Goal: Information Seeking & Learning: Check status

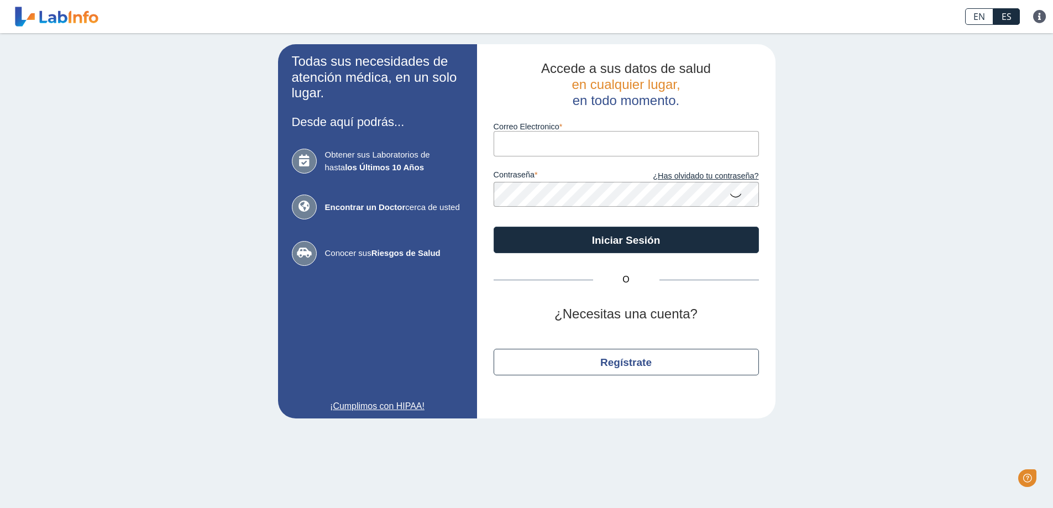
click at [498, 141] on input "Correo Electronico" at bounding box center [626, 143] width 265 height 25
type input "[PERSON_NAME][EMAIL_ADDRESS][DOMAIN_NAME]"
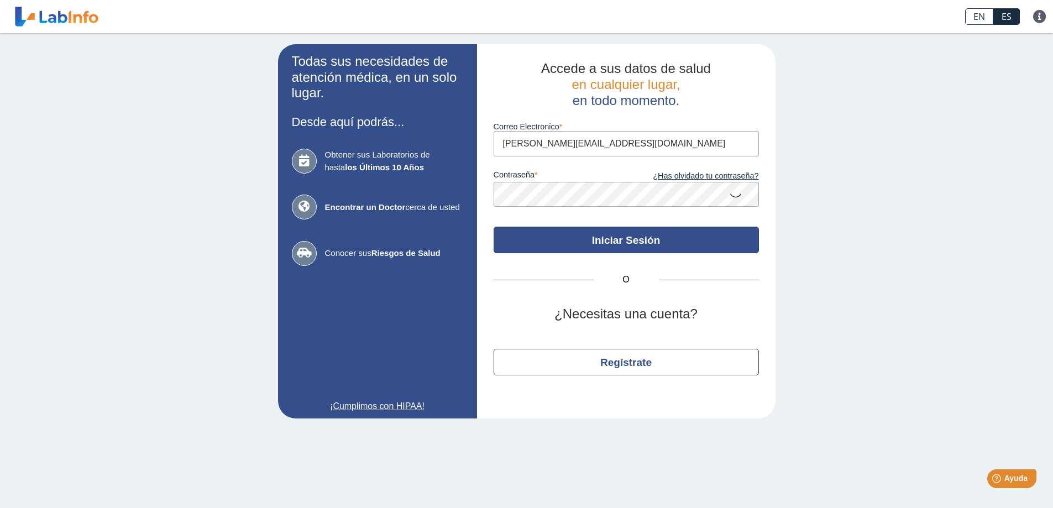
click at [645, 242] on button "Iniciar Sesión" at bounding box center [626, 240] width 265 height 27
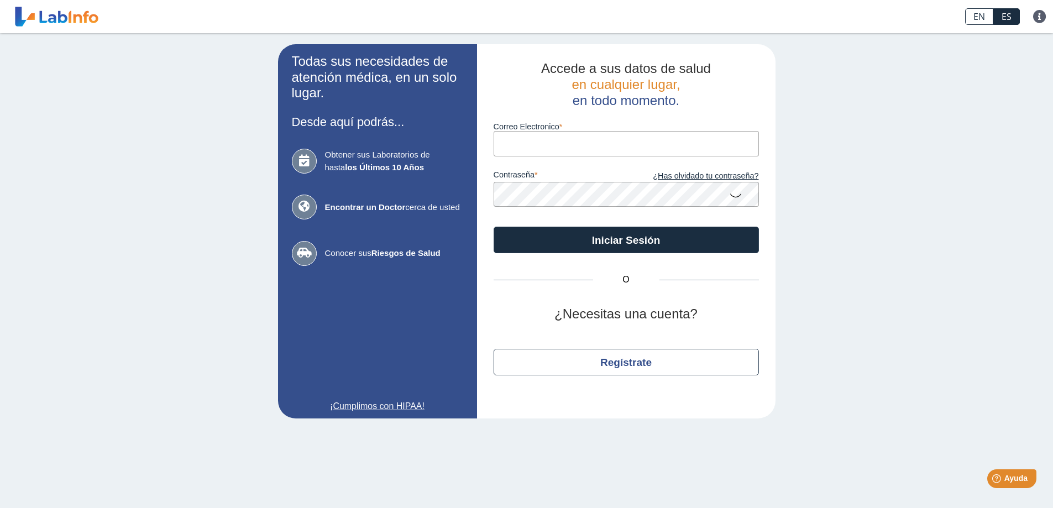
click at [572, 140] on input "Correo Electronico" at bounding box center [626, 143] width 265 height 25
type input "[PERSON_NAME][EMAIL_ADDRESS][DOMAIN_NAME]"
click at [735, 197] on icon at bounding box center [735, 195] width 13 height 22
click at [735, 197] on icon at bounding box center [735, 194] width 13 height 20
click at [530, 137] on input "Correo Electronico" at bounding box center [626, 143] width 265 height 25
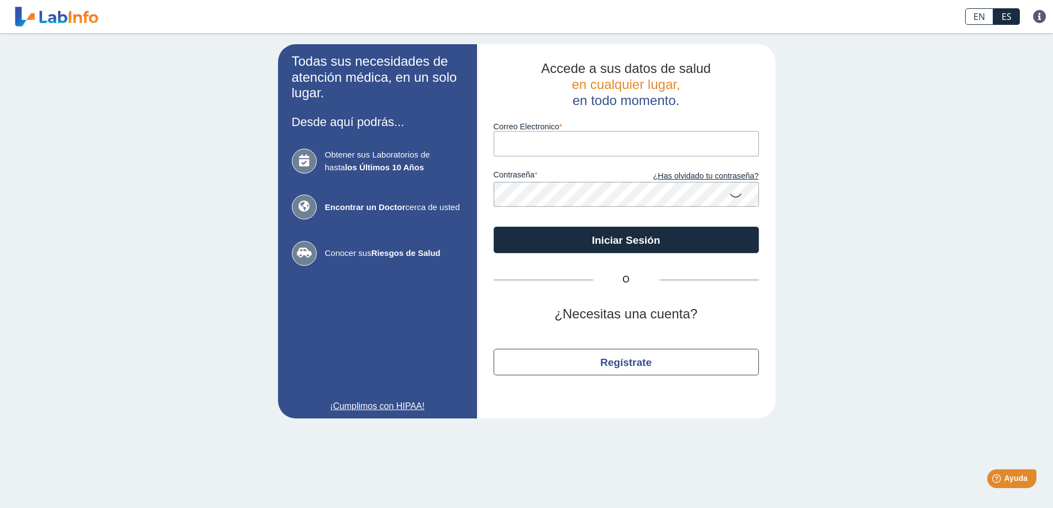
type input "[PERSON_NAME][EMAIL_ADDRESS][DOMAIN_NAME]"
click at [55, 18] on link at bounding box center [56, 17] width 91 height 28
drag, startPoint x: 825, startPoint y: 22, endPoint x: 799, endPoint y: 19, distance: 26.2
click at [818, 22] on div "EN ES Preguntas Frecuentes Política de privacidad" at bounding box center [524, 16] width 845 height 33
click at [699, 178] on link "¿Has olvidado tu contraseña?" at bounding box center [692, 176] width 133 height 12
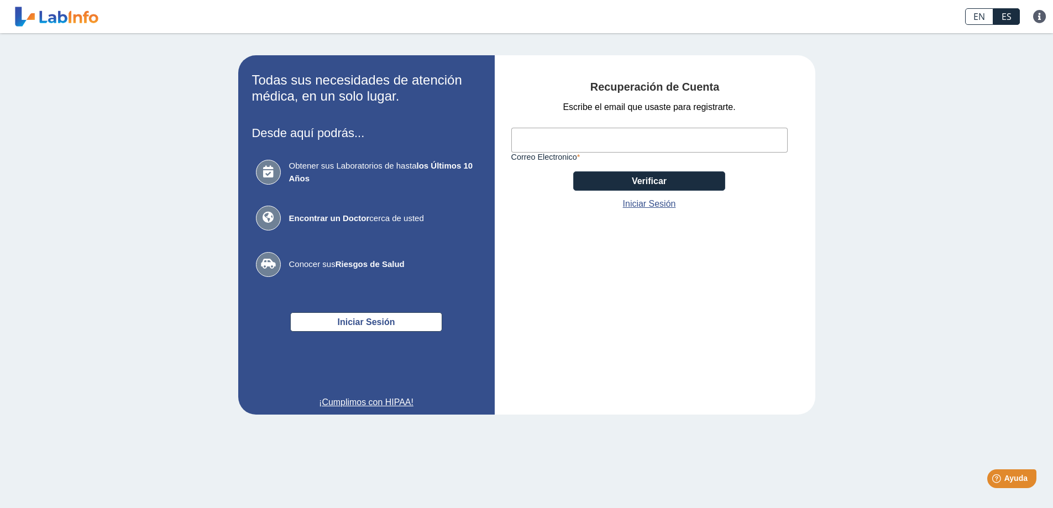
click at [563, 138] on input "Correo Electronico" at bounding box center [649, 140] width 276 height 25
type input "[PERSON_NAME][EMAIL_ADDRESS][DOMAIN_NAME]"
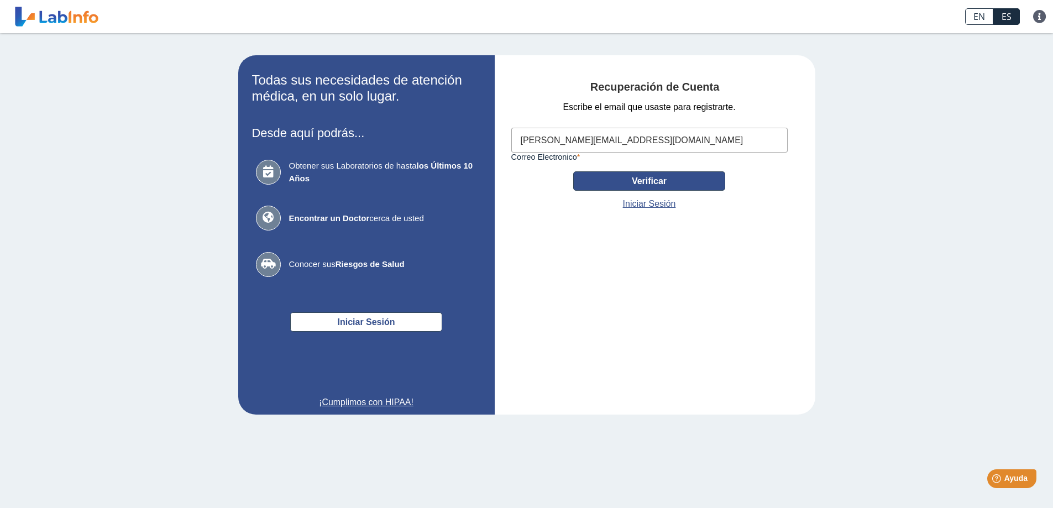
click at [652, 177] on button "Verificar" at bounding box center [649, 180] width 152 height 19
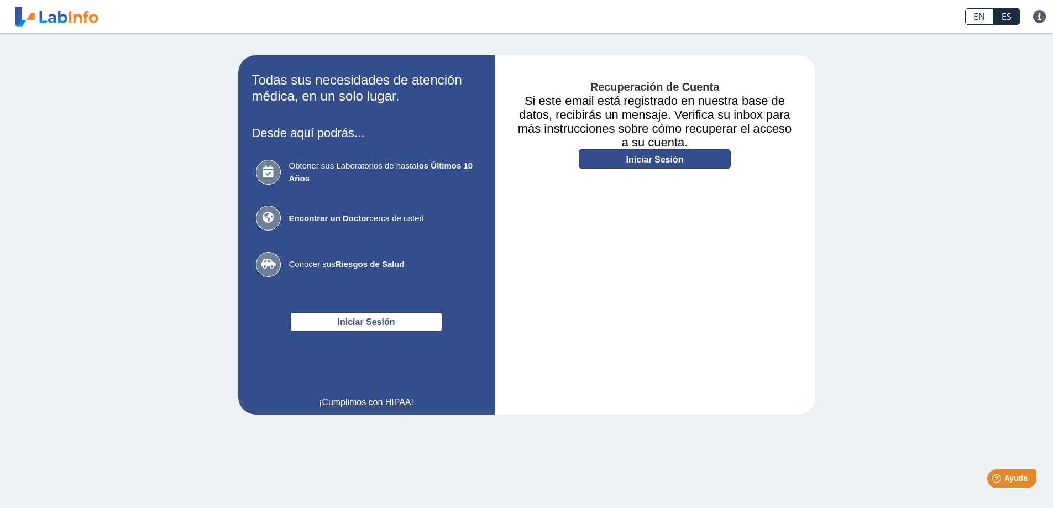
click at [663, 158] on link "Iniciar Sesión" at bounding box center [655, 158] width 152 height 19
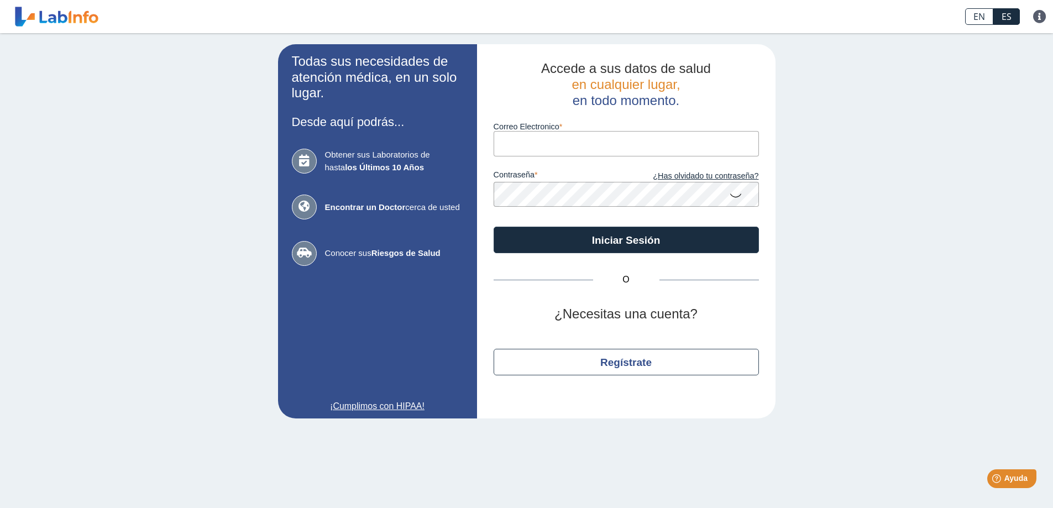
drag, startPoint x: 0, startPoint y: 0, endPoint x: 516, endPoint y: 144, distance: 535.4
click at [516, 144] on input "Correo Electronico" at bounding box center [626, 143] width 265 height 25
type input "[PERSON_NAME][EMAIL_ADDRESS][DOMAIN_NAME]"
click at [740, 191] on icon at bounding box center [735, 195] width 13 height 22
click at [494, 227] on button "Iniciar Sesión" at bounding box center [626, 240] width 265 height 27
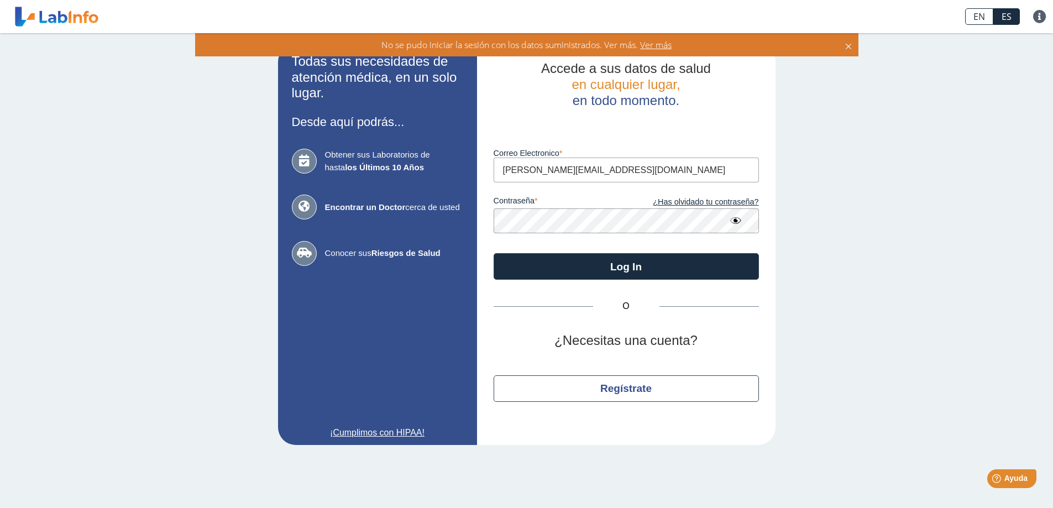
click at [653, 46] on span "Ver más" at bounding box center [655, 45] width 34 height 12
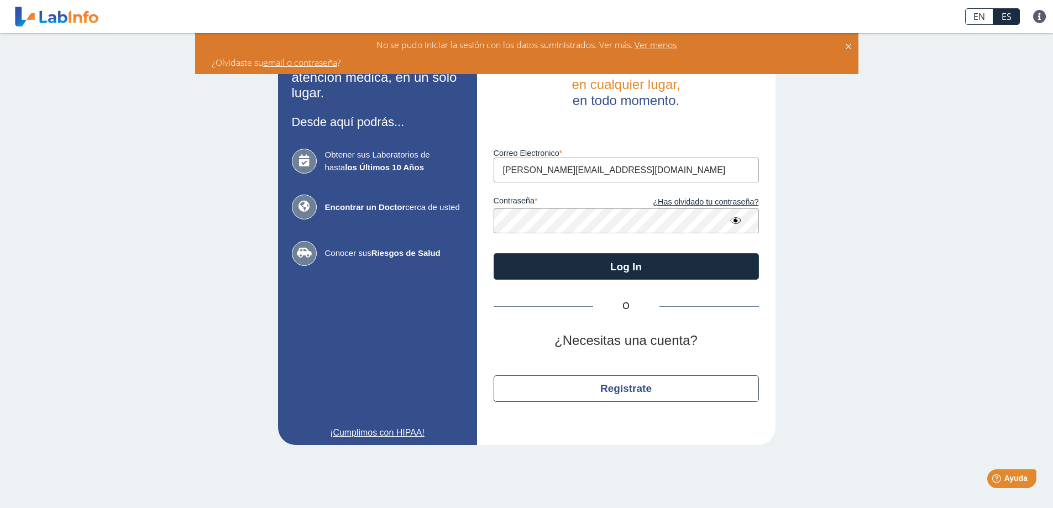
click at [308, 59] on link "email o contraseña" at bounding box center [300, 62] width 74 height 12
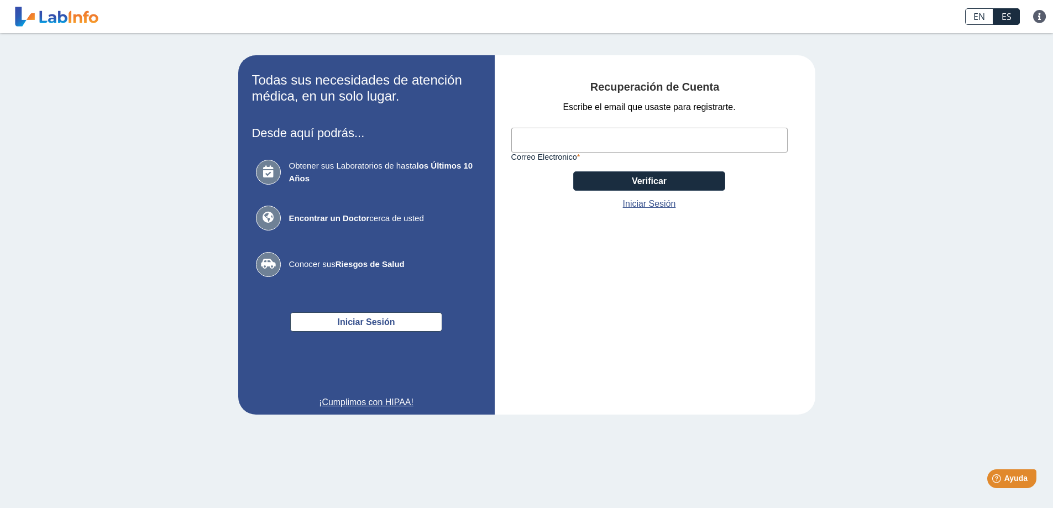
click at [564, 144] on input "Correo Electronico" at bounding box center [649, 140] width 276 height 25
type input "[PERSON_NAME][EMAIL_ADDRESS][DOMAIN_NAME]"
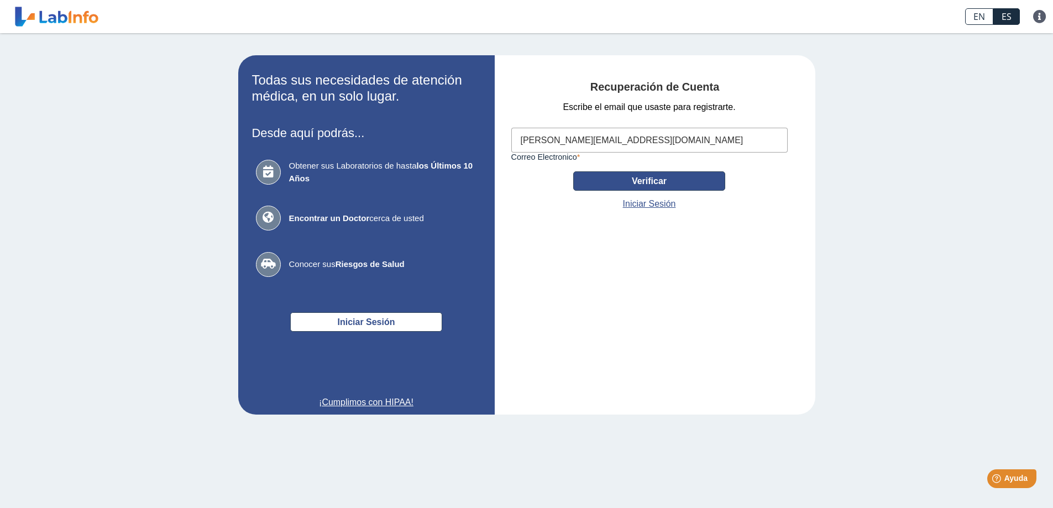
click at [641, 181] on button "Verificar" at bounding box center [649, 180] width 152 height 19
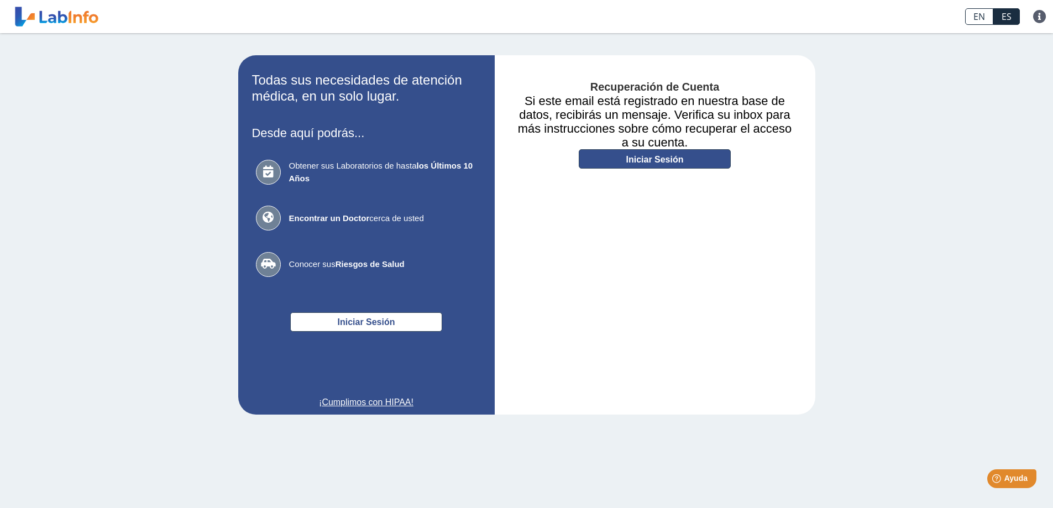
click at [641, 158] on link "Iniciar Sesión" at bounding box center [655, 158] width 152 height 19
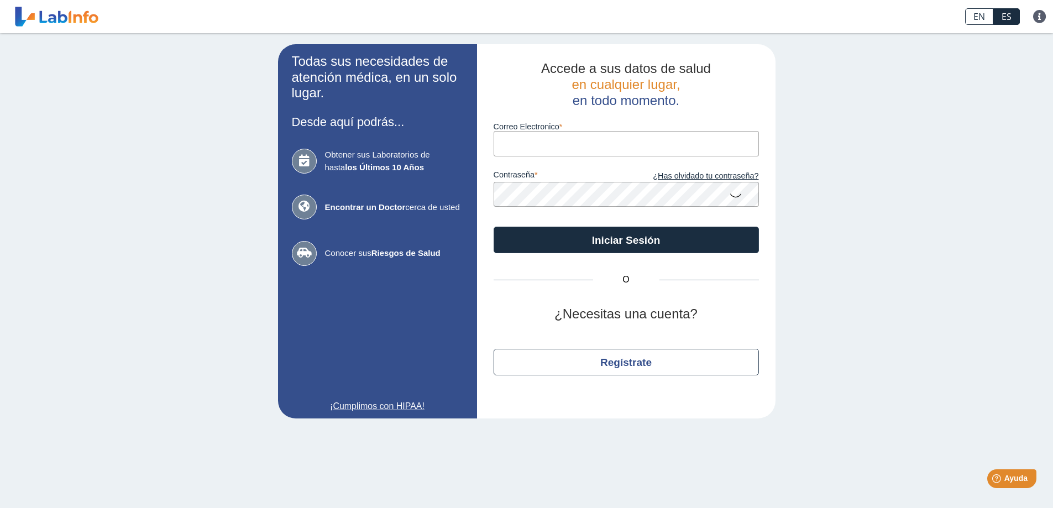
click at [531, 143] on input "Correo Electronico" at bounding box center [626, 143] width 265 height 25
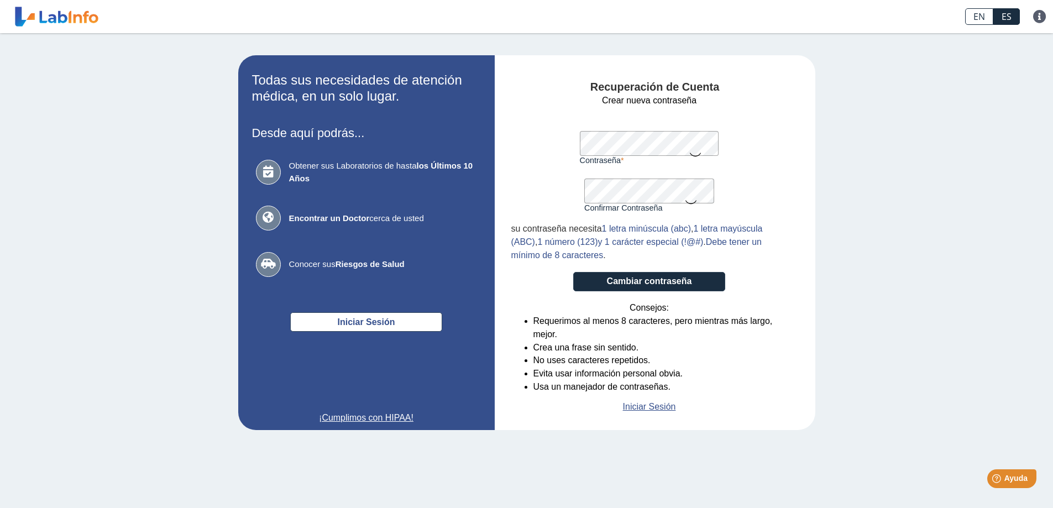
drag, startPoint x: 699, startPoint y: 151, endPoint x: 700, endPoint y: 161, distance: 10.0
click at [699, 151] on icon at bounding box center [695, 154] width 13 height 22
click at [696, 197] on icon at bounding box center [690, 202] width 13 height 22
click at [573, 272] on button "Cambiar contraseña" at bounding box center [649, 281] width 152 height 19
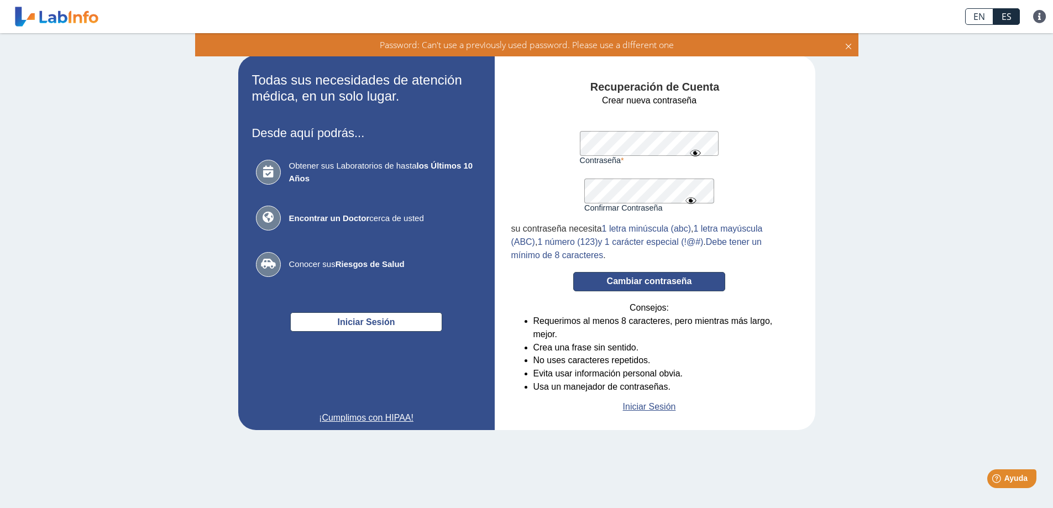
click at [621, 279] on button "Cambiar contraseña" at bounding box center [649, 281] width 152 height 19
click at [697, 197] on div "Confirmar Contraseña Por favor confirma su contraseña" at bounding box center [649, 189] width 130 height 48
click at [656, 282] on button "Cambiar contraseña" at bounding box center [649, 281] width 152 height 19
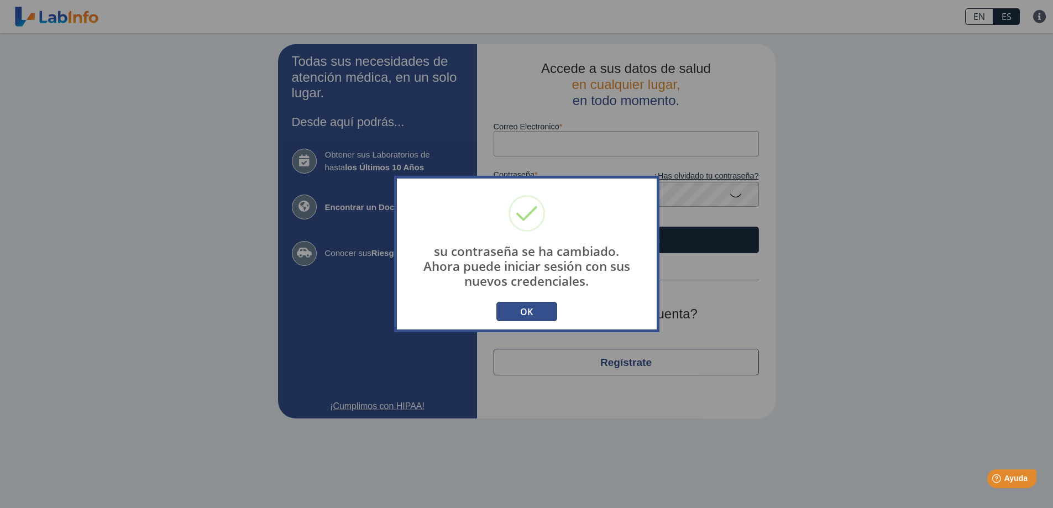
type input "[PERSON_NAME][EMAIL_ADDRESS][DOMAIN_NAME]"
click at [550, 314] on button "OK" at bounding box center [526, 311] width 61 height 19
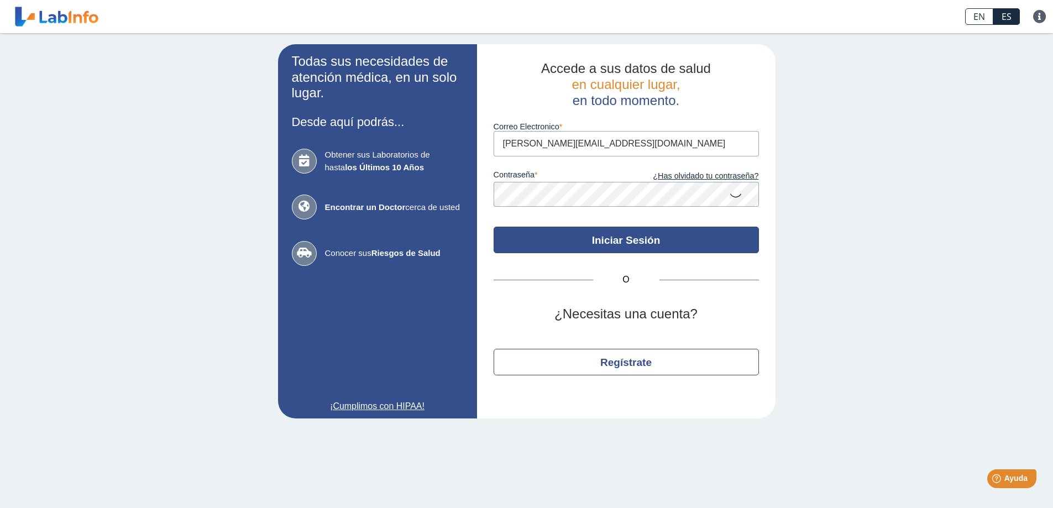
click at [618, 238] on button "Iniciar Sesión" at bounding box center [626, 240] width 265 height 27
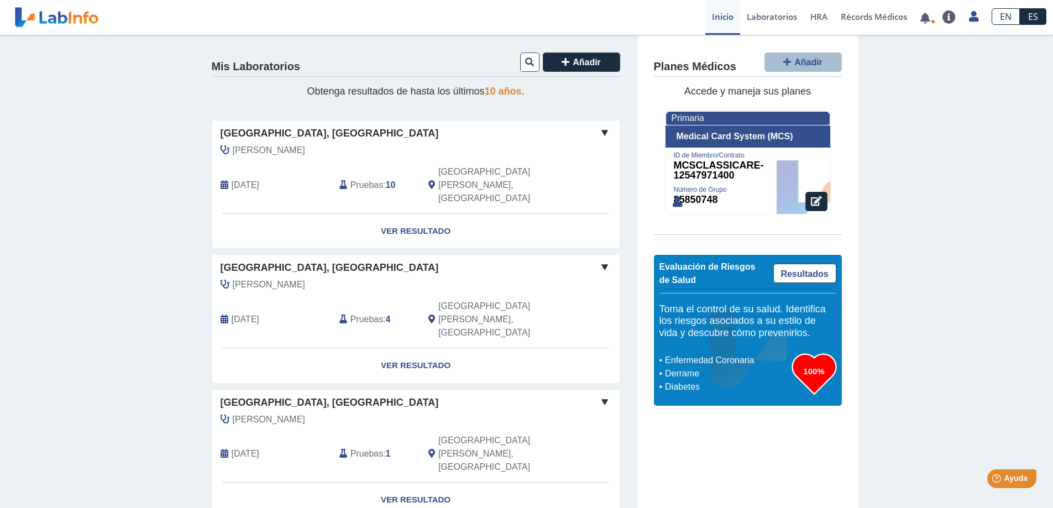
click at [242, 129] on span "[GEOGRAPHIC_DATA], [GEOGRAPHIC_DATA]" at bounding box center [330, 133] width 218 height 15
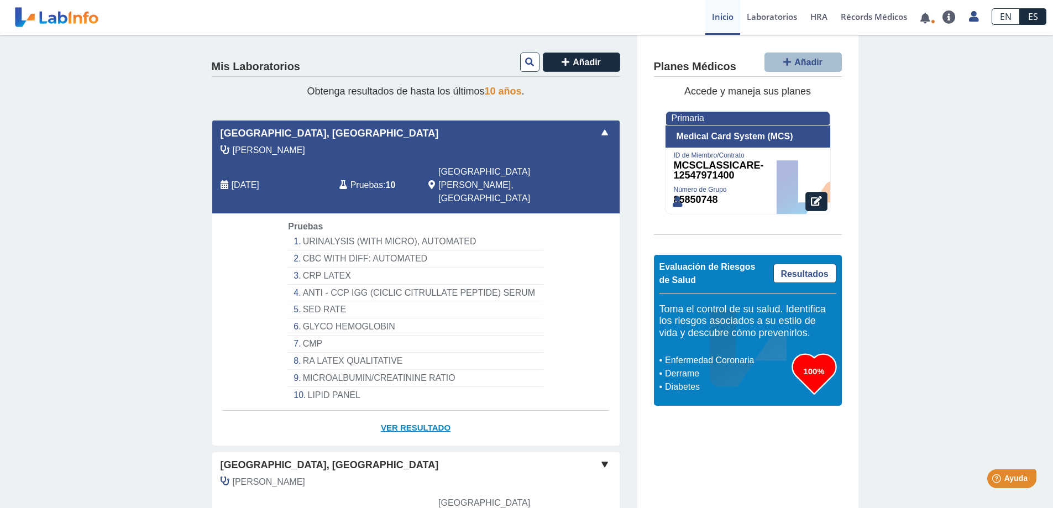
click at [397, 411] on link "Ver Resultado" at bounding box center [415, 428] width 407 height 35
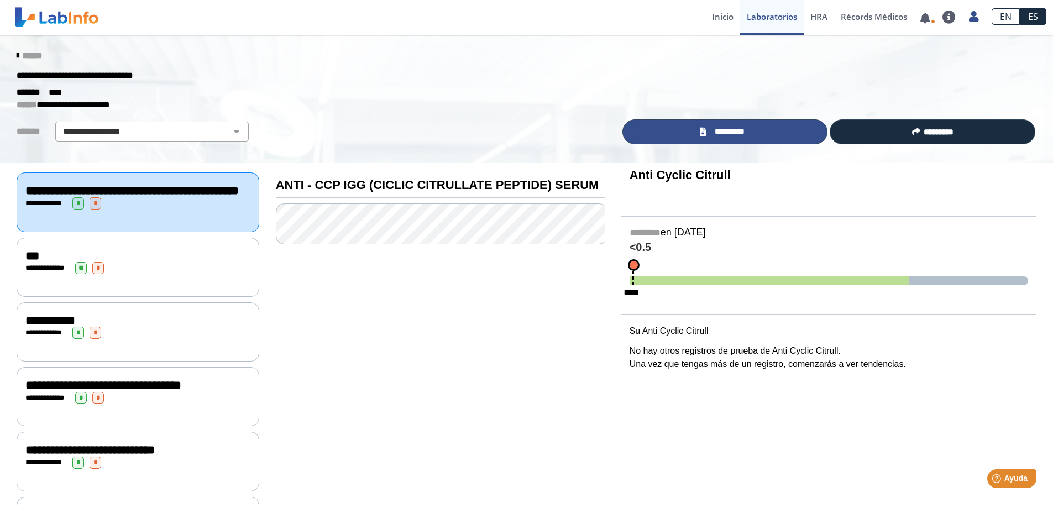
click at [749, 130] on link "*********" at bounding box center [725, 131] width 206 height 25
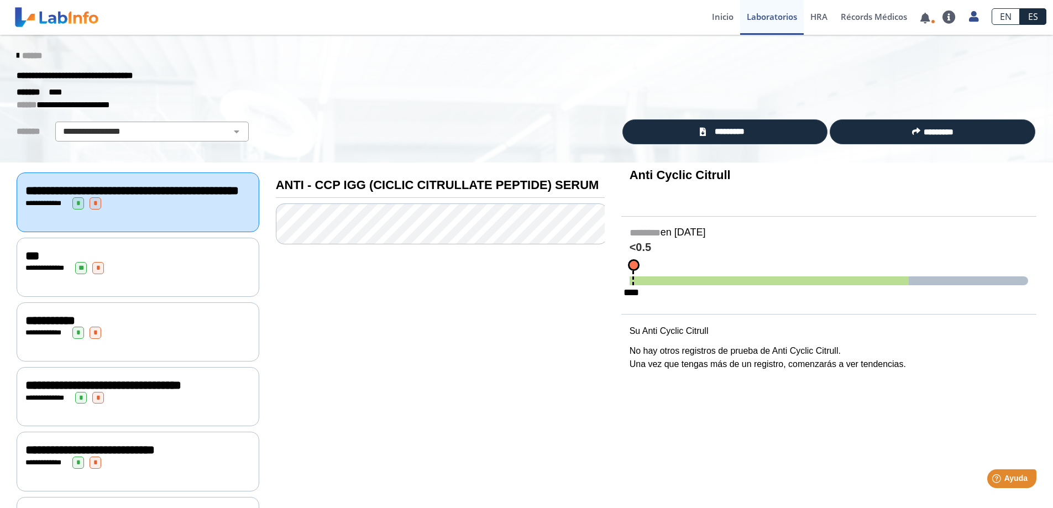
click at [17, 56] on icon at bounding box center [18, 55] width 2 height 9
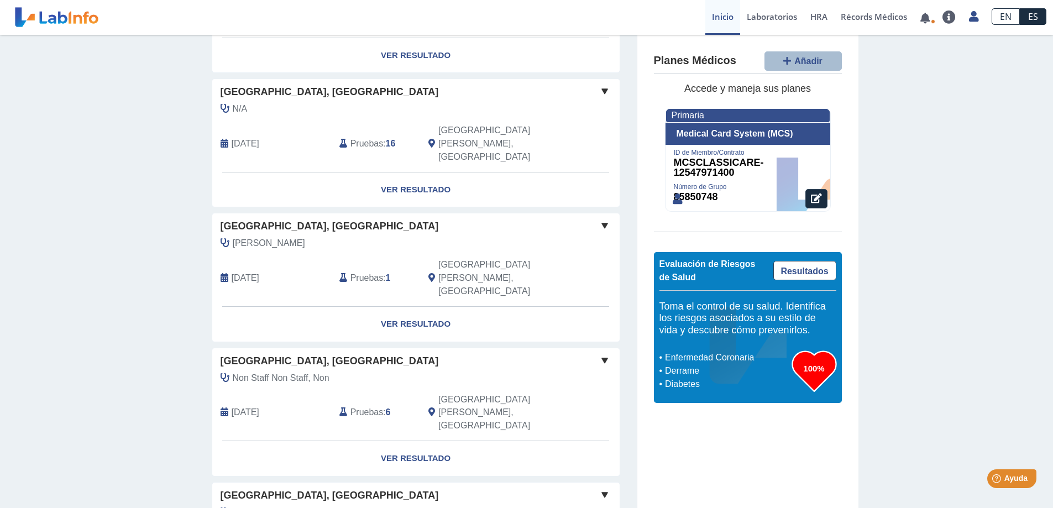
scroll to position [718, 0]
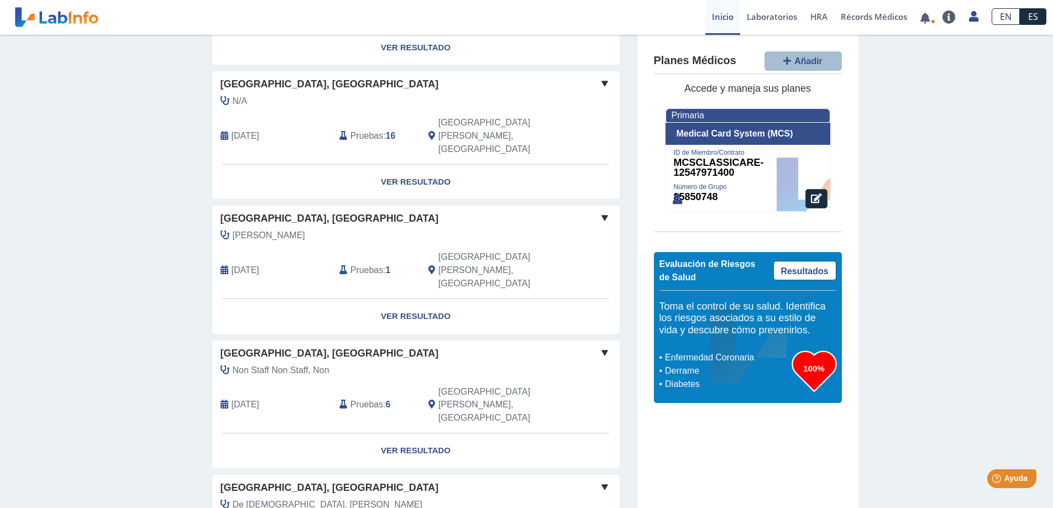
click at [256, 480] on span "[GEOGRAPHIC_DATA], [GEOGRAPHIC_DATA]" at bounding box center [330, 487] width 218 height 15
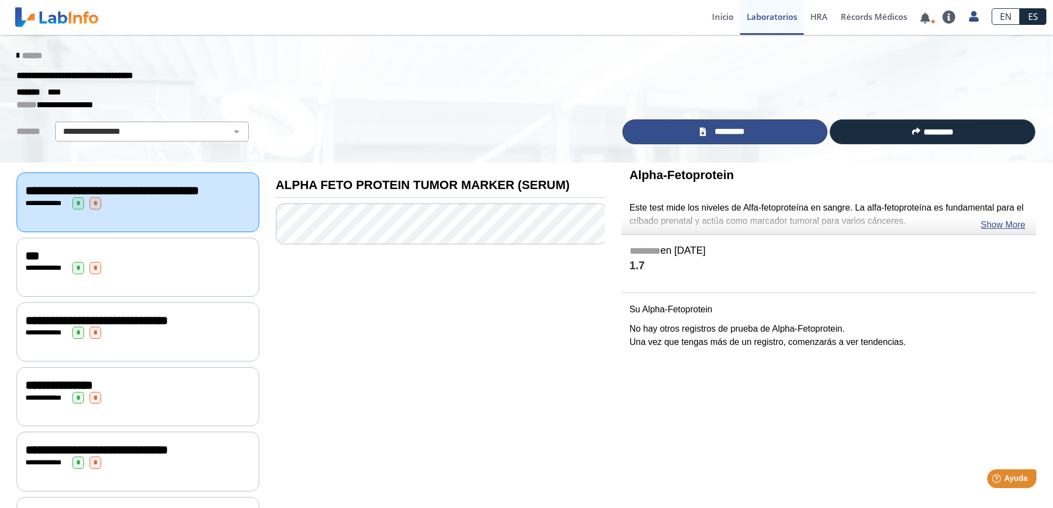
click at [725, 130] on span "*********" at bounding box center [729, 131] width 40 height 13
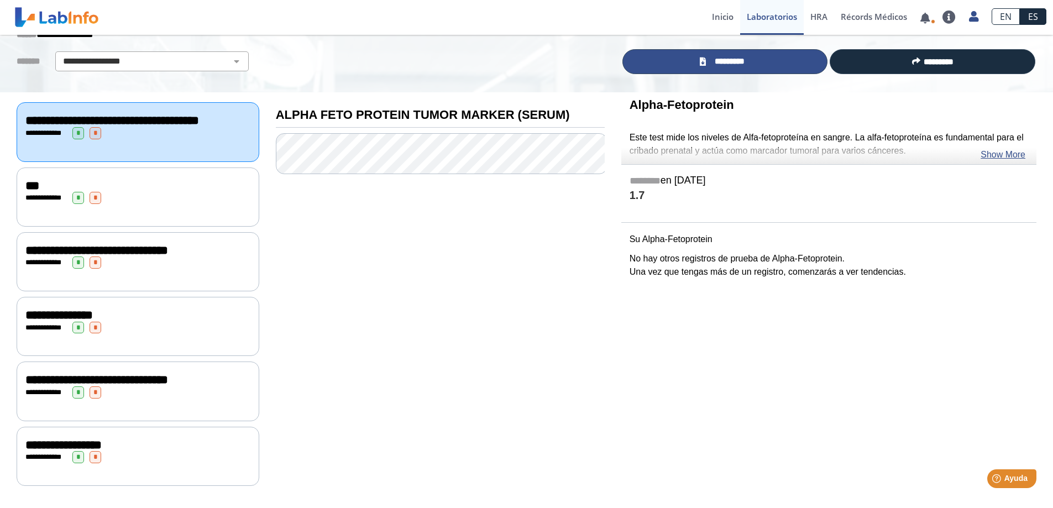
scroll to position [88, 0]
click at [25, 181] on span "***" at bounding box center [32, 186] width 14 height 12
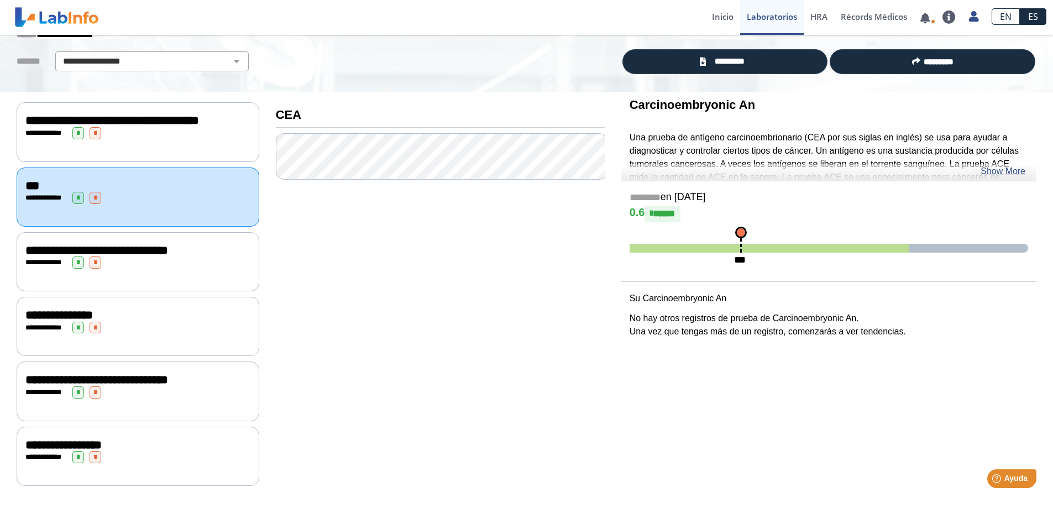
click at [27, 245] on span "**********" at bounding box center [96, 250] width 143 height 12
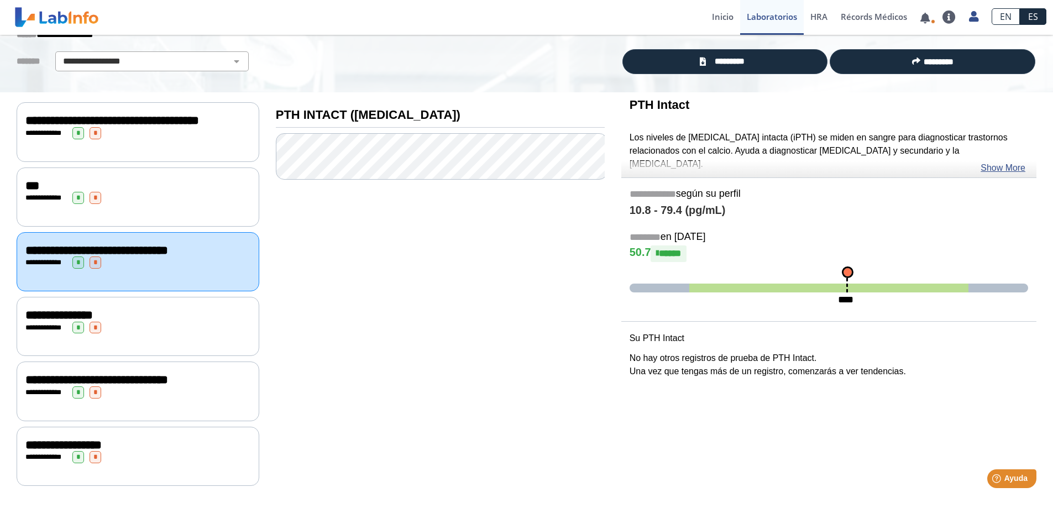
click at [25, 313] on span "**********" at bounding box center [58, 315] width 67 height 12
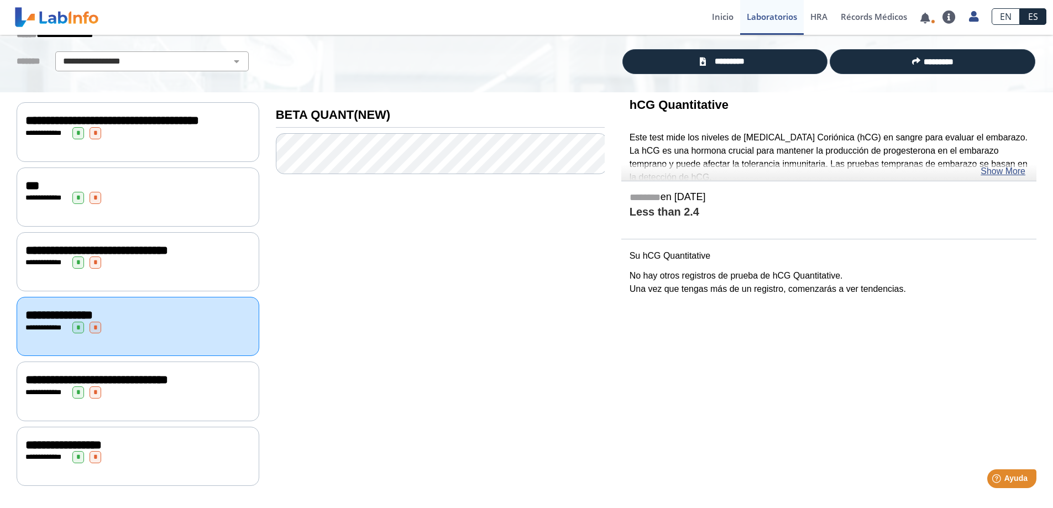
click at [40, 385] on span "**********" at bounding box center [96, 380] width 143 height 12
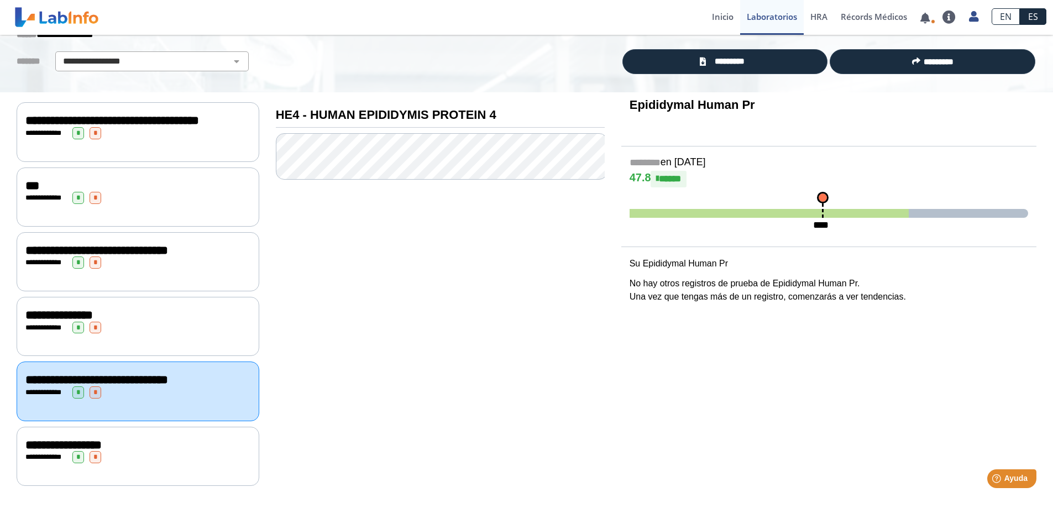
click at [31, 449] on span "**********" at bounding box center [63, 445] width 76 height 12
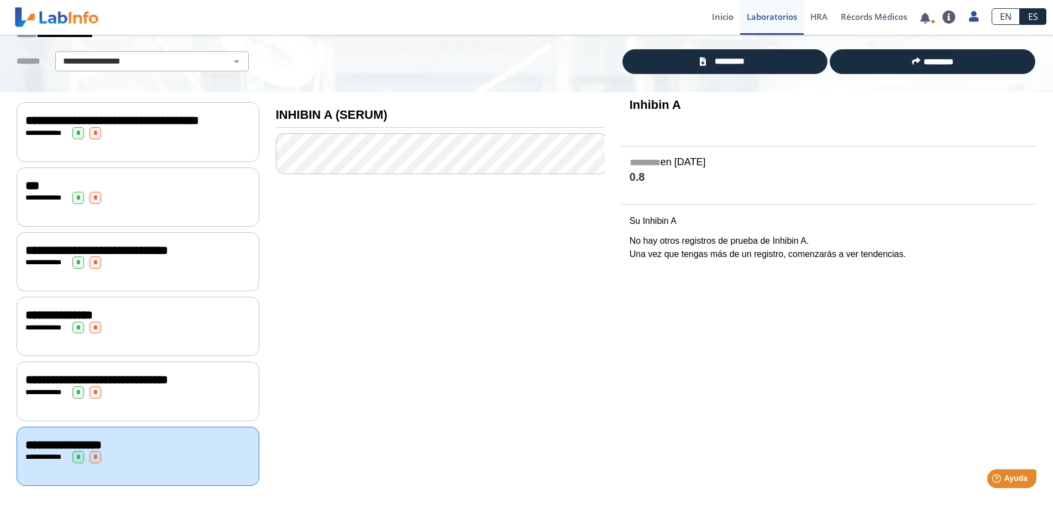
click at [50, 114] on span "**********" at bounding box center [112, 120] width 174 height 12
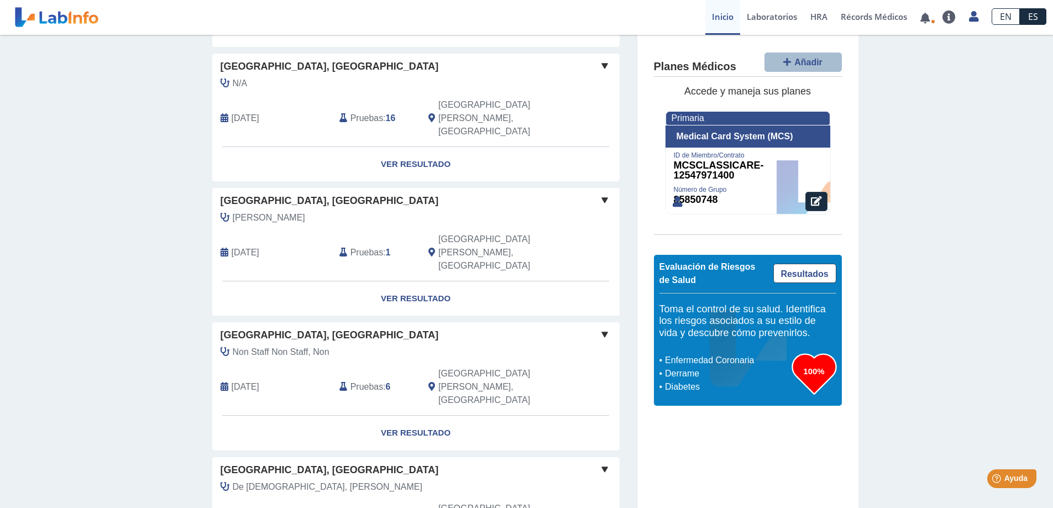
scroll to position [754, 0]
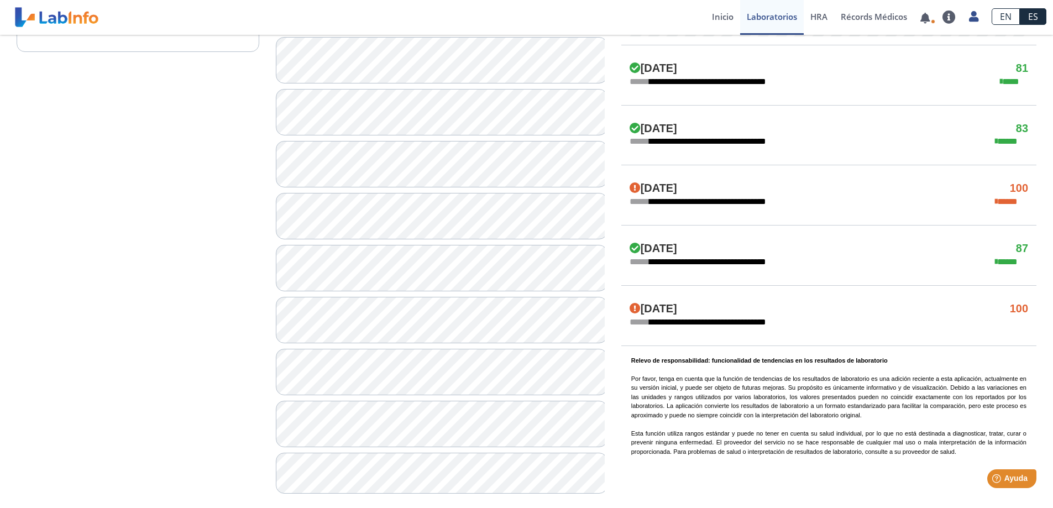
scroll to position [647, 0]
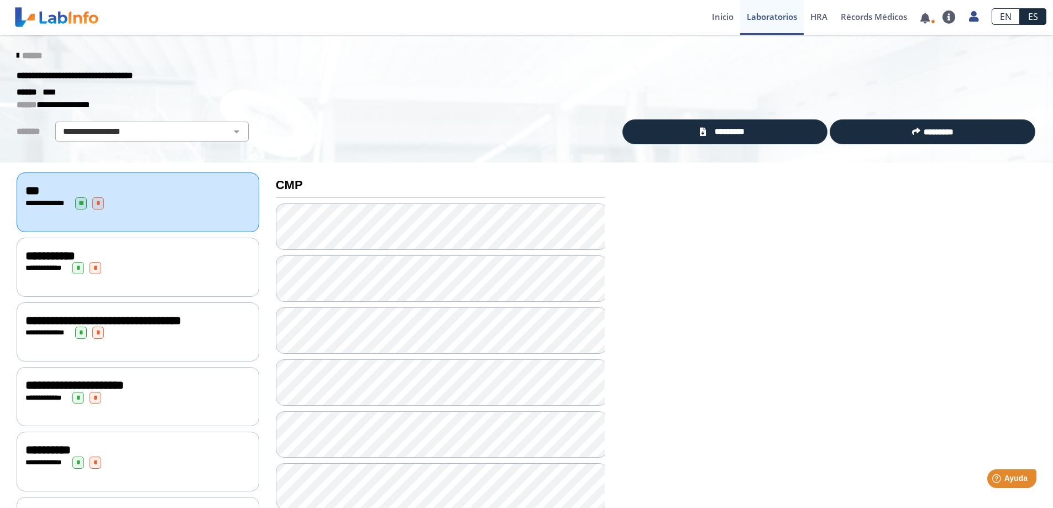
click at [17, 53] on icon at bounding box center [18, 55] width 2 height 9
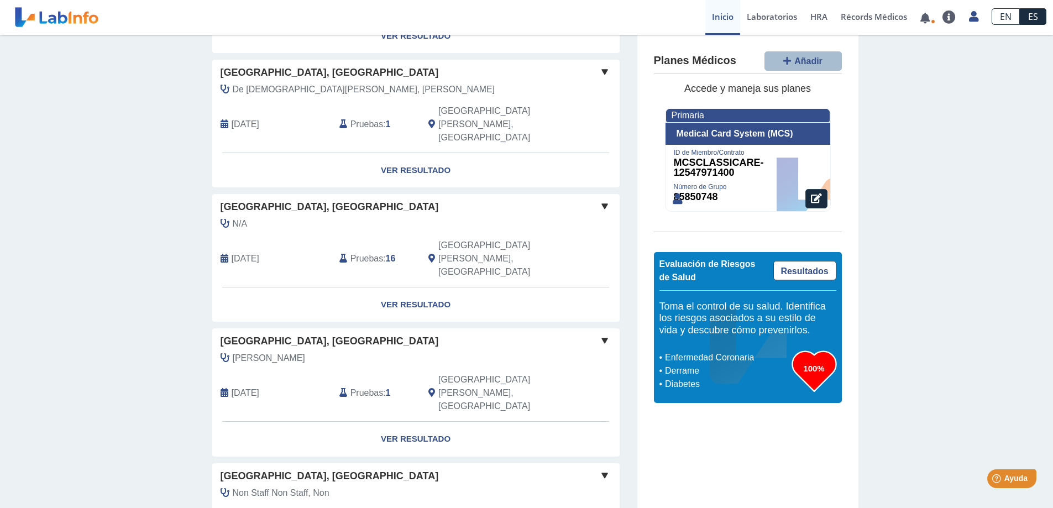
scroll to position [752, 0]
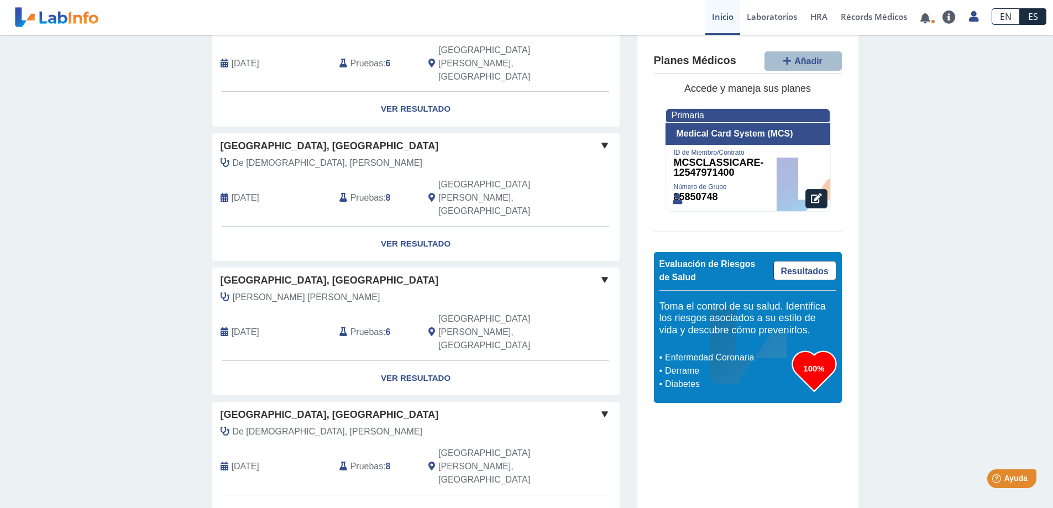
scroll to position [1139, 0]
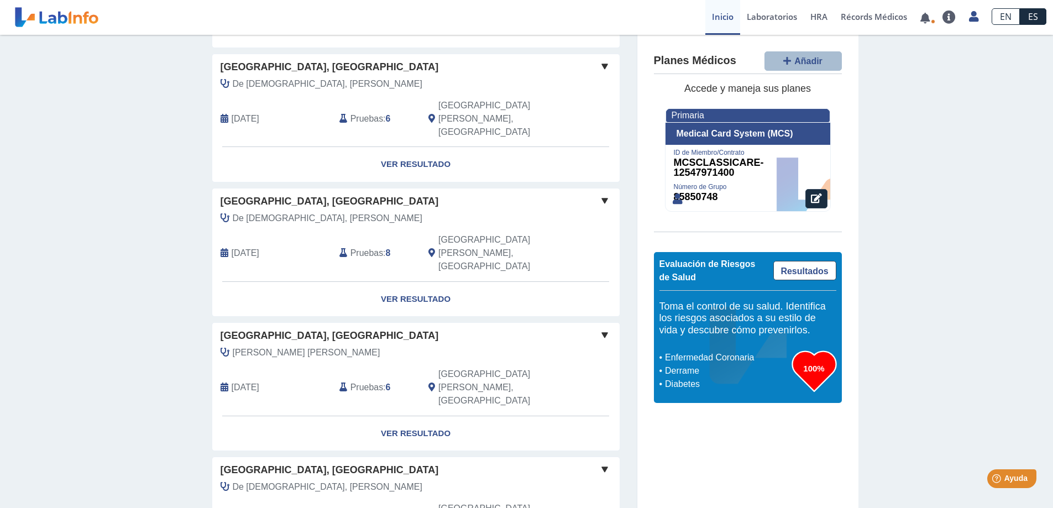
click at [229, 463] on span "[GEOGRAPHIC_DATA], [GEOGRAPHIC_DATA]" at bounding box center [330, 470] width 218 height 15
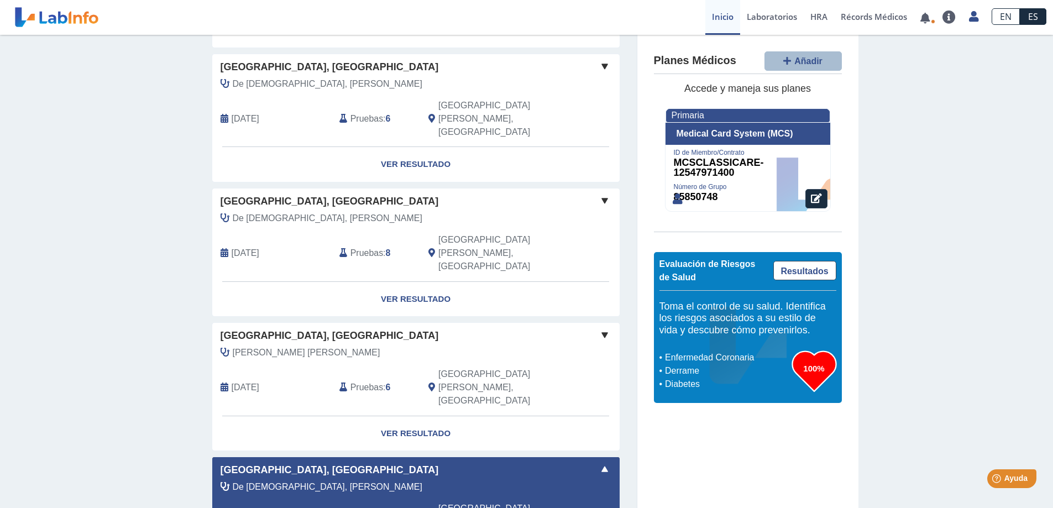
click at [243, 328] on span "[GEOGRAPHIC_DATA], [GEOGRAPHIC_DATA]" at bounding box center [330, 335] width 218 height 15
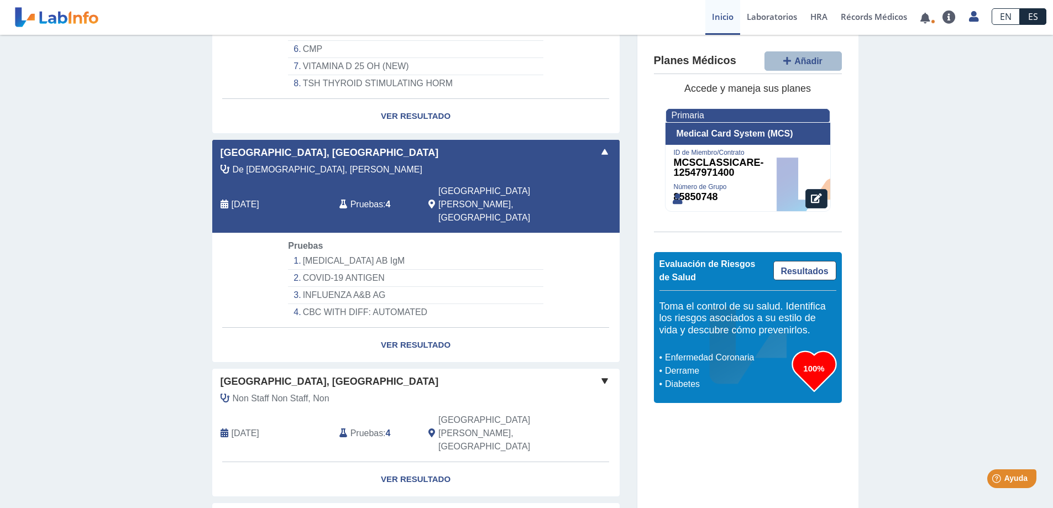
scroll to position [1913, 0]
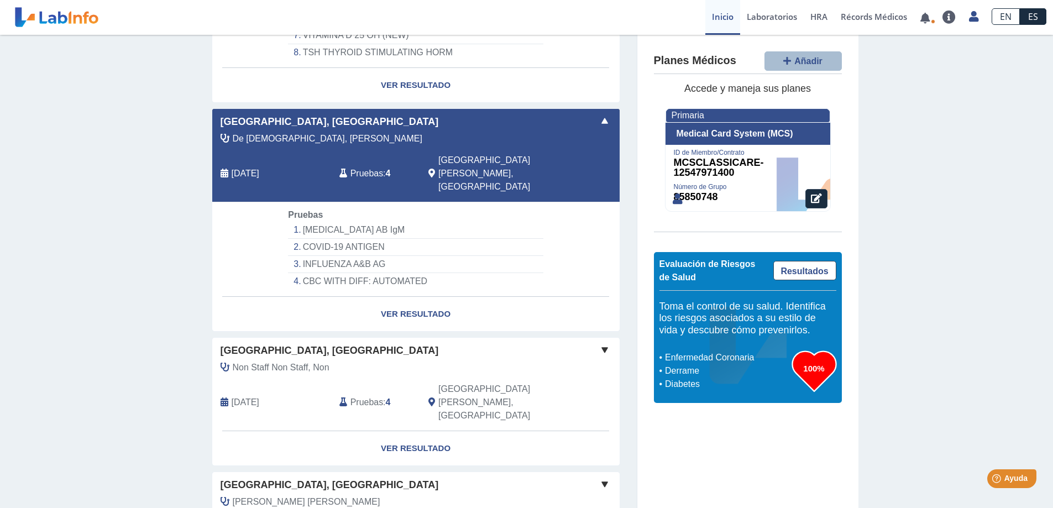
click at [266, 477] on span "[GEOGRAPHIC_DATA], [GEOGRAPHIC_DATA]" at bounding box center [330, 484] width 218 height 15
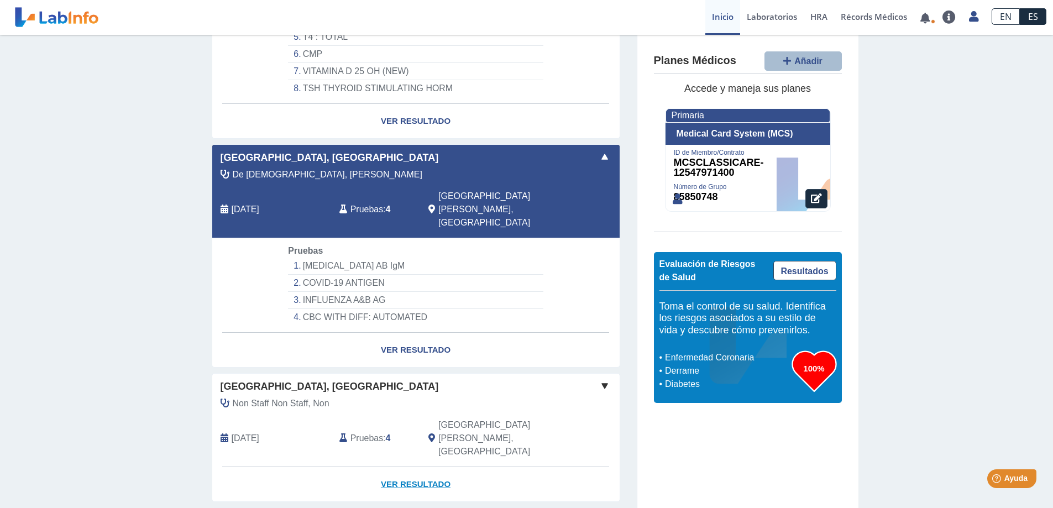
scroll to position [1857, 0]
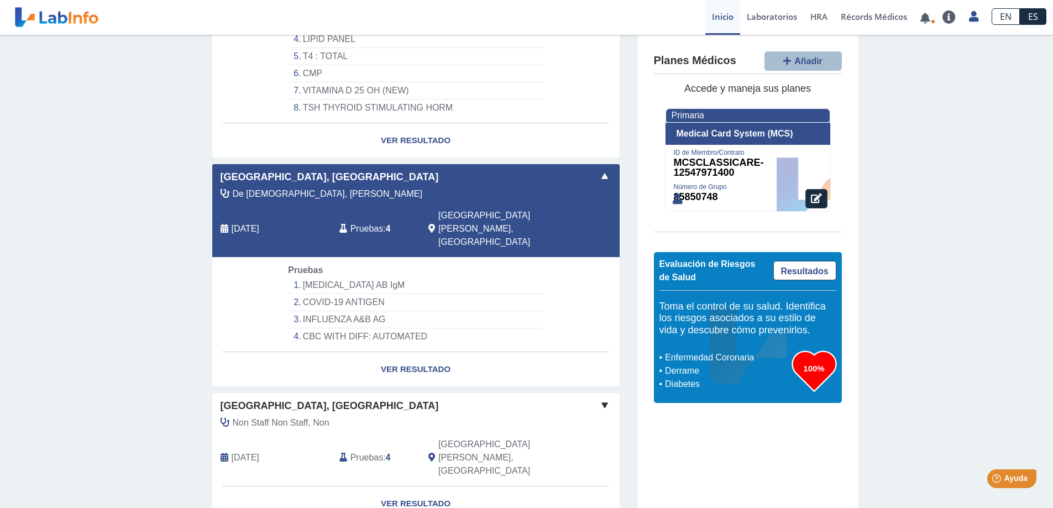
click at [244, 398] on span "[GEOGRAPHIC_DATA], [GEOGRAPHIC_DATA]" at bounding box center [330, 405] width 218 height 15
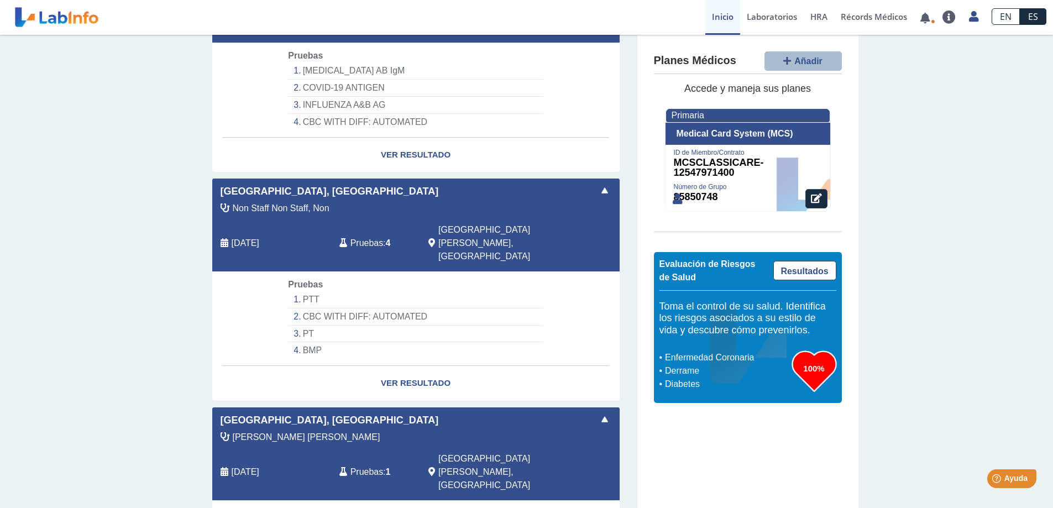
scroll to position [2078, 0]
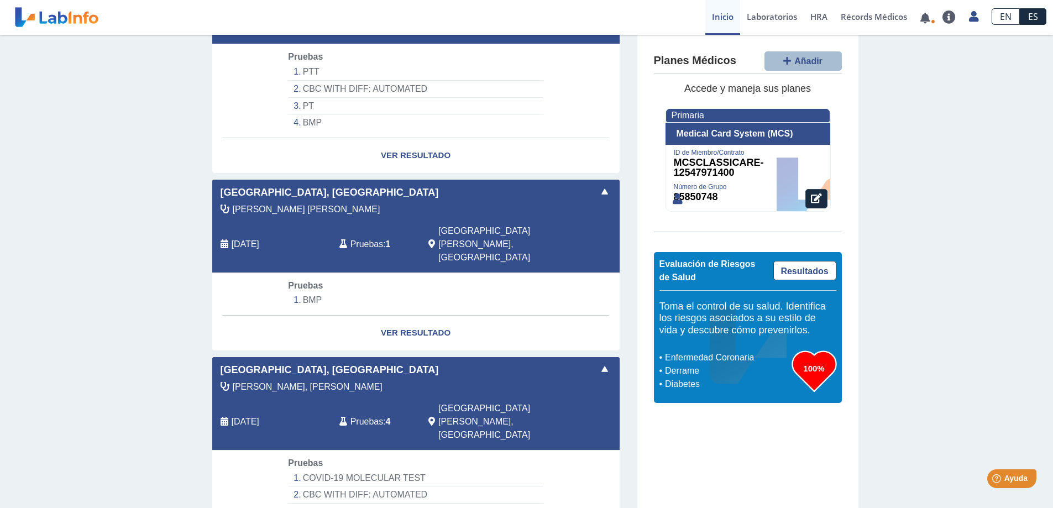
scroll to position [2349, 0]
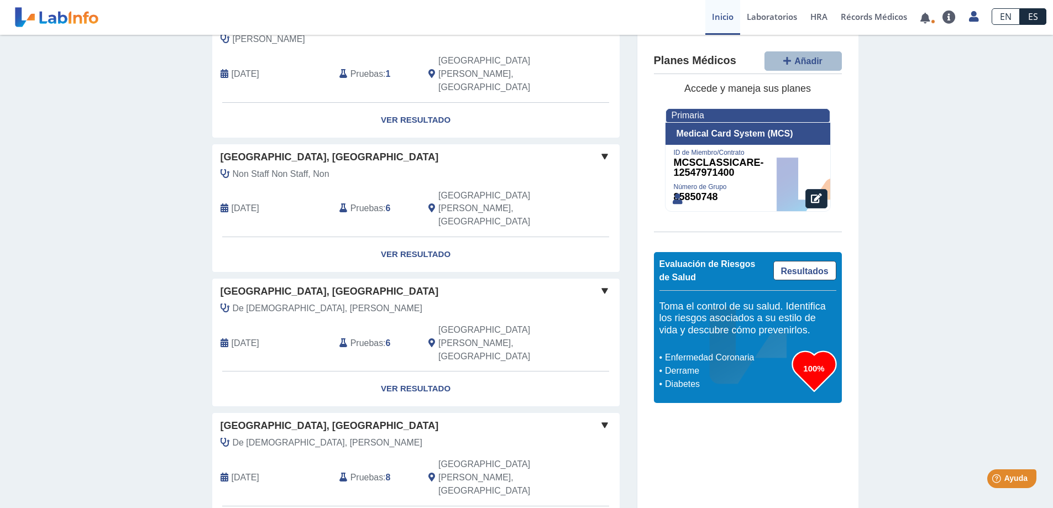
scroll to position [849, 0]
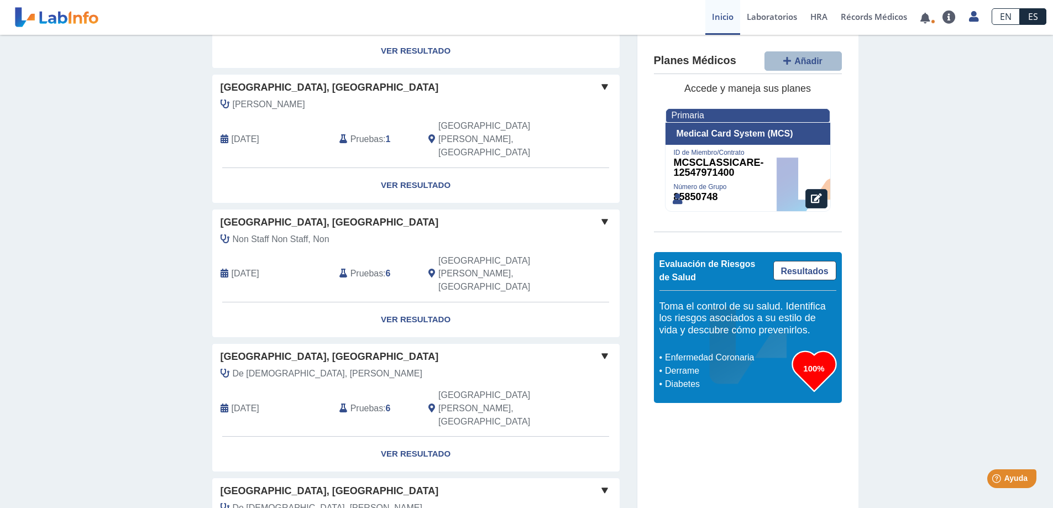
click at [243, 484] on span "[GEOGRAPHIC_DATA], [GEOGRAPHIC_DATA]" at bounding box center [330, 491] width 218 height 15
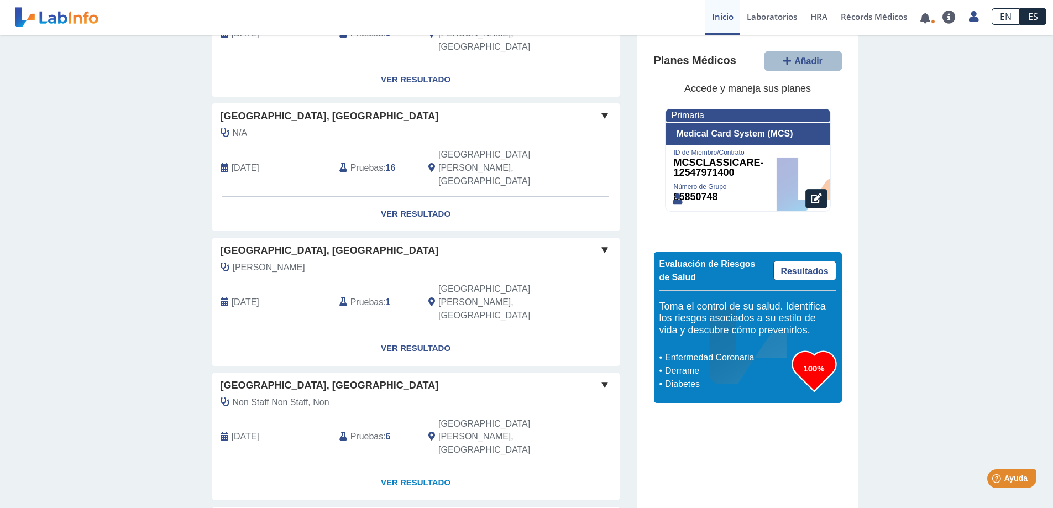
scroll to position [684, 0]
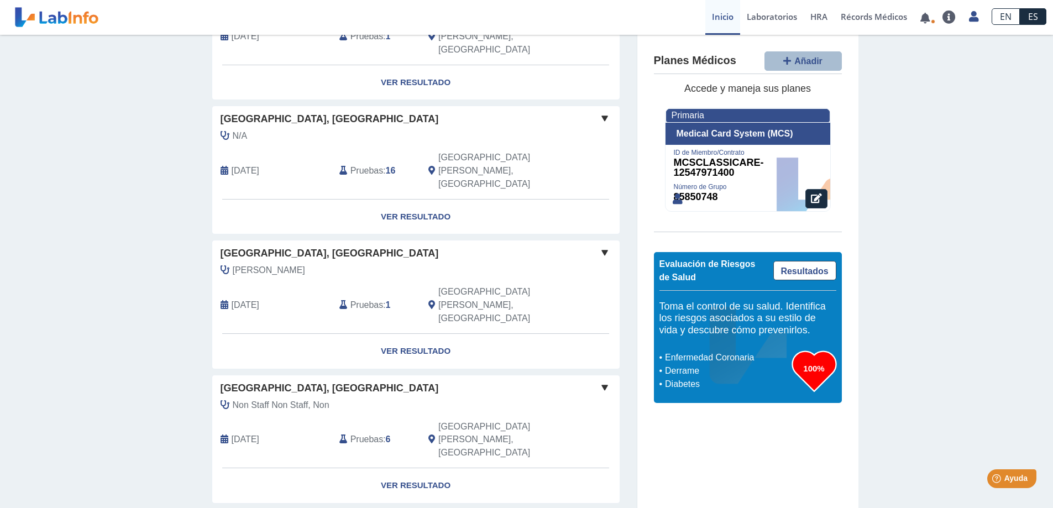
click at [239, 381] on span "[GEOGRAPHIC_DATA], [GEOGRAPHIC_DATA]" at bounding box center [330, 388] width 218 height 15
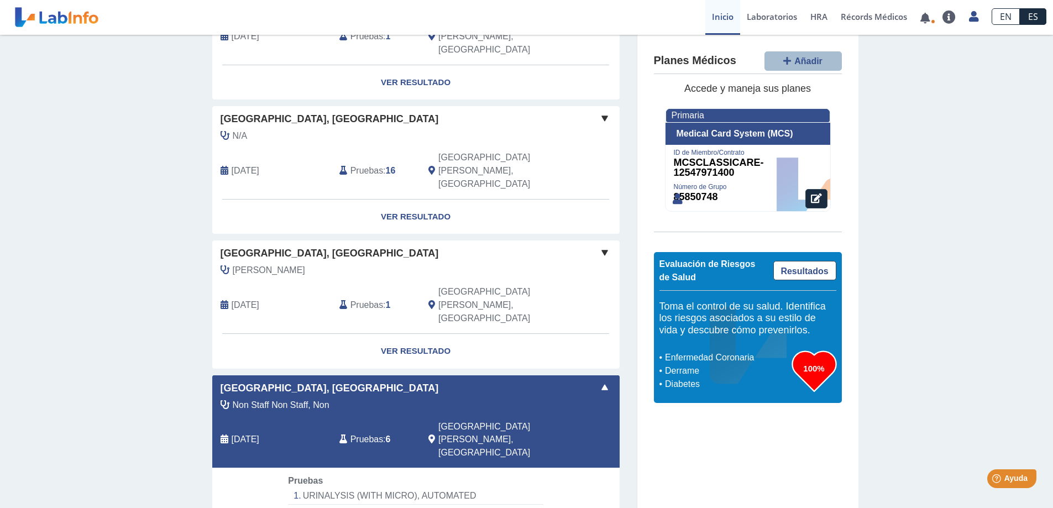
click at [235, 246] on span "[GEOGRAPHIC_DATA], [GEOGRAPHIC_DATA]" at bounding box center [330, 253] width 218 height 15
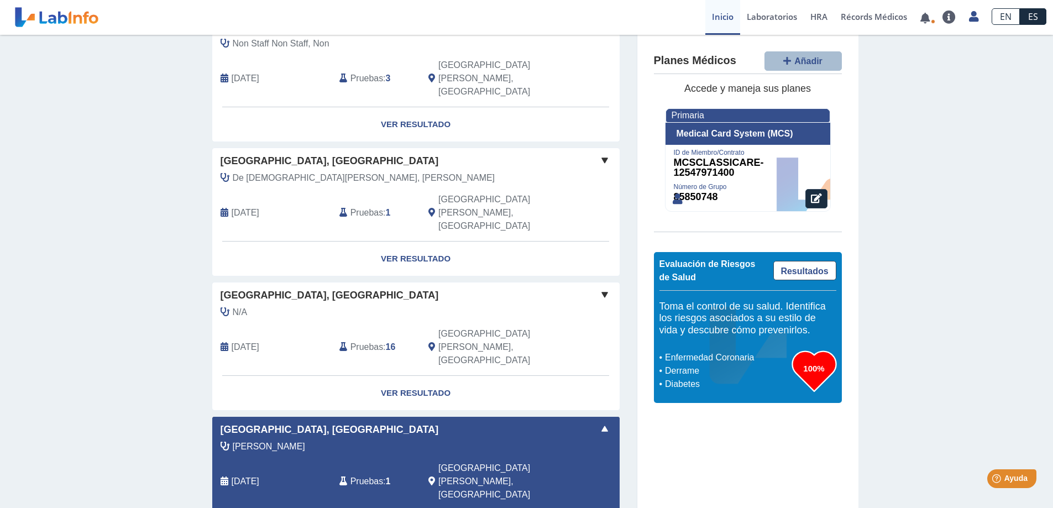
scroll to position [463, 0]
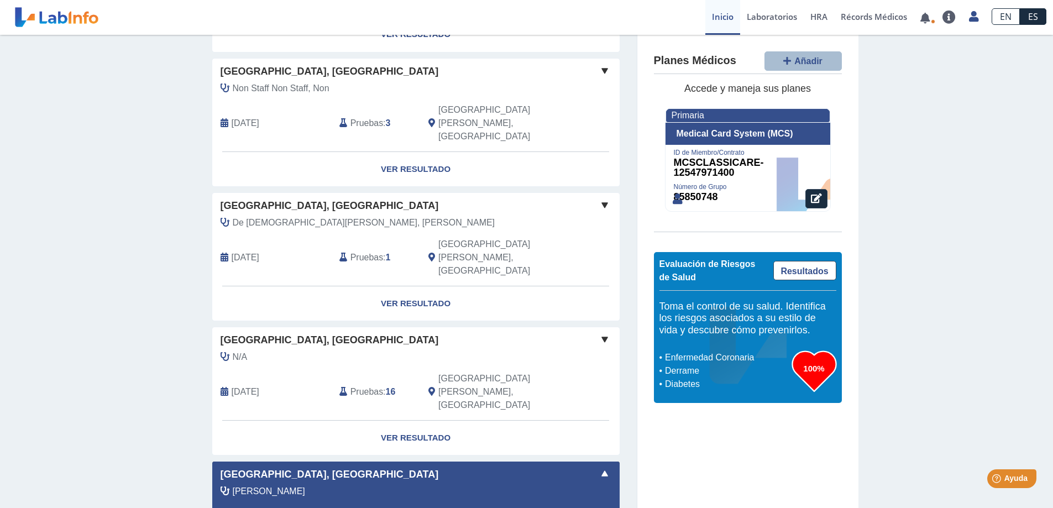
click at [232, 333] on span "[GEOGRAPHIC_DATA], [GEOGRAPHIC_DATA]" at bounding box center [330, 340] width 218 height 15
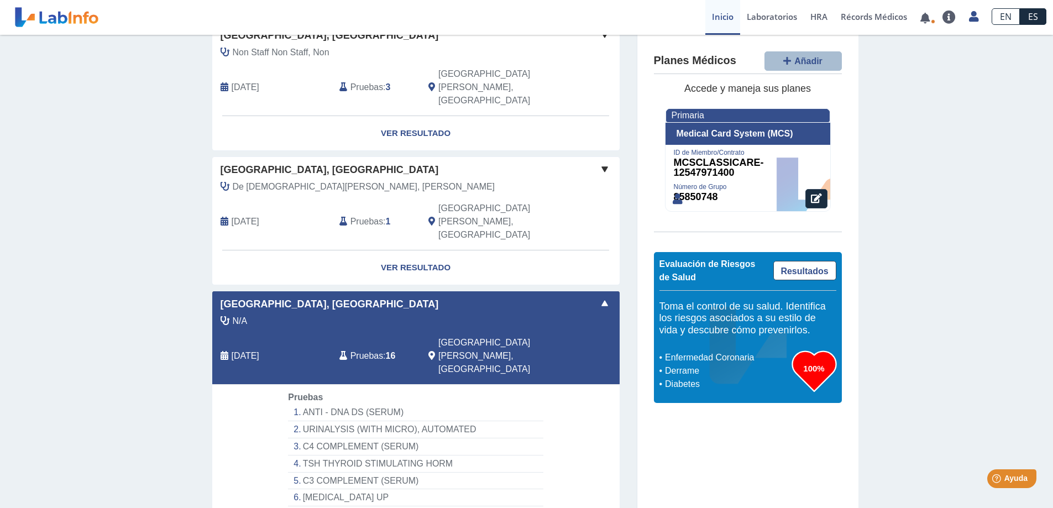
scroll to position [518, 0]
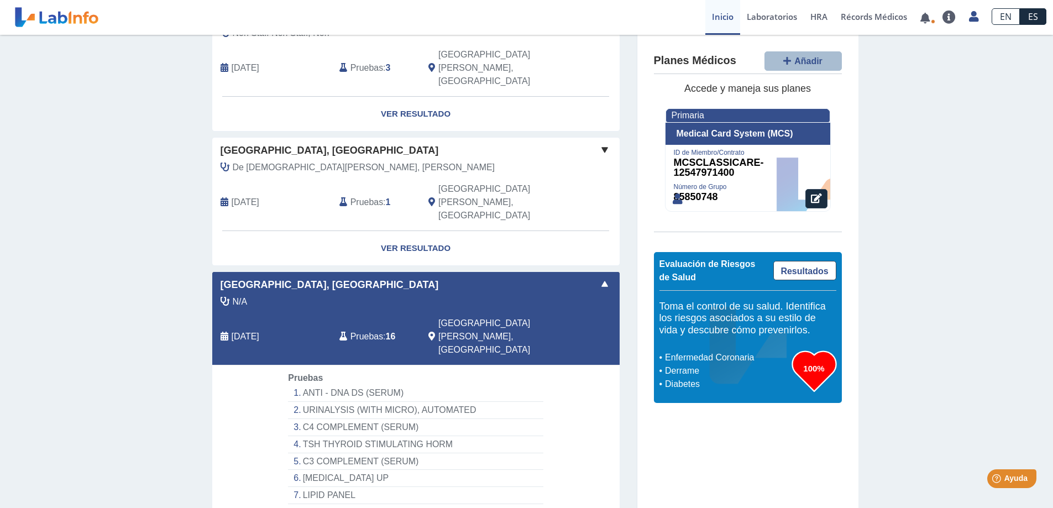
click at [244, 277] on span "[GEOGRAPHIC_DATA], [GEOGRAPHIC_DATA]" at bounding box center [330, 284] width 218 height 15
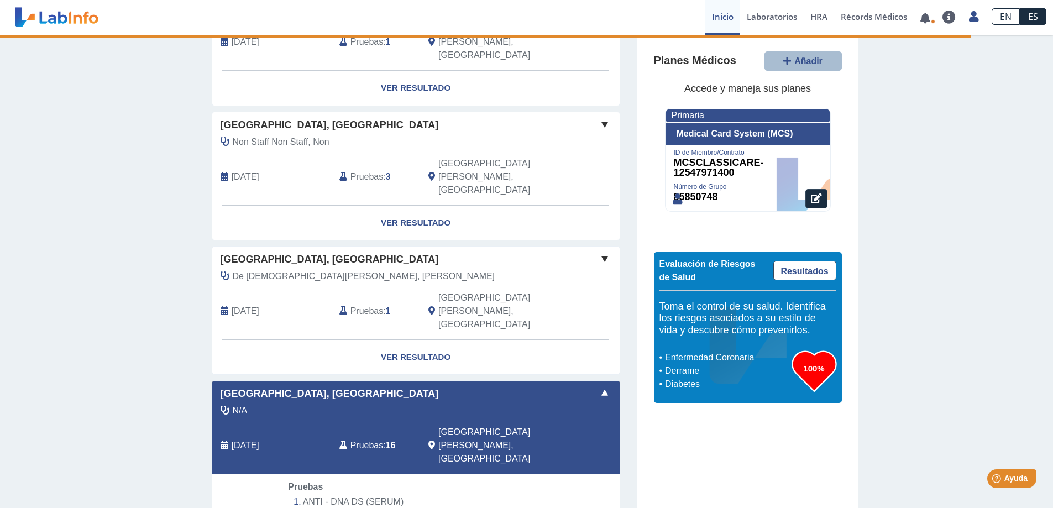
scroll to position [407, 0]
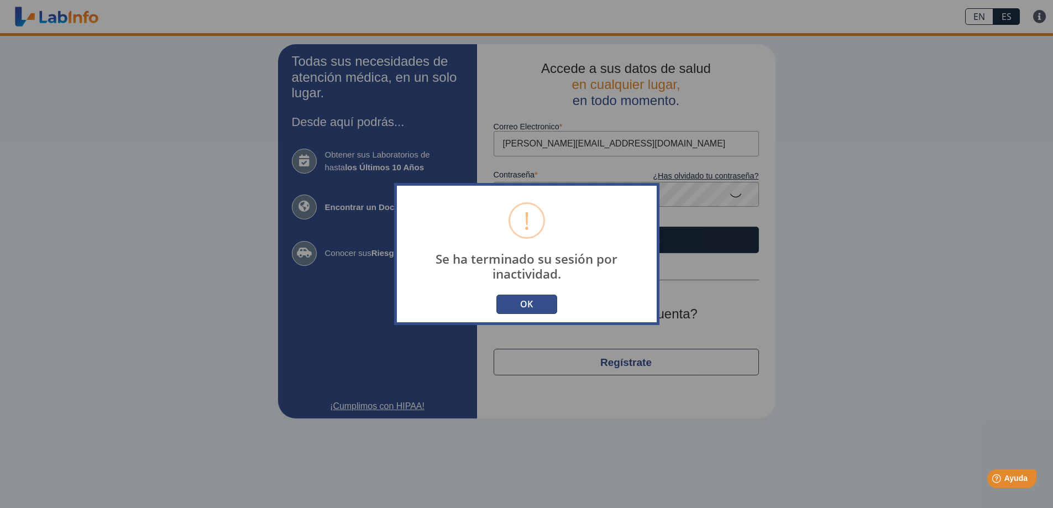
type input "[PERSON_NAME][EMAIL_ADDRESS][DOMAIN_NAME]"
